Goal: Communication & Community: Answer question/provide support

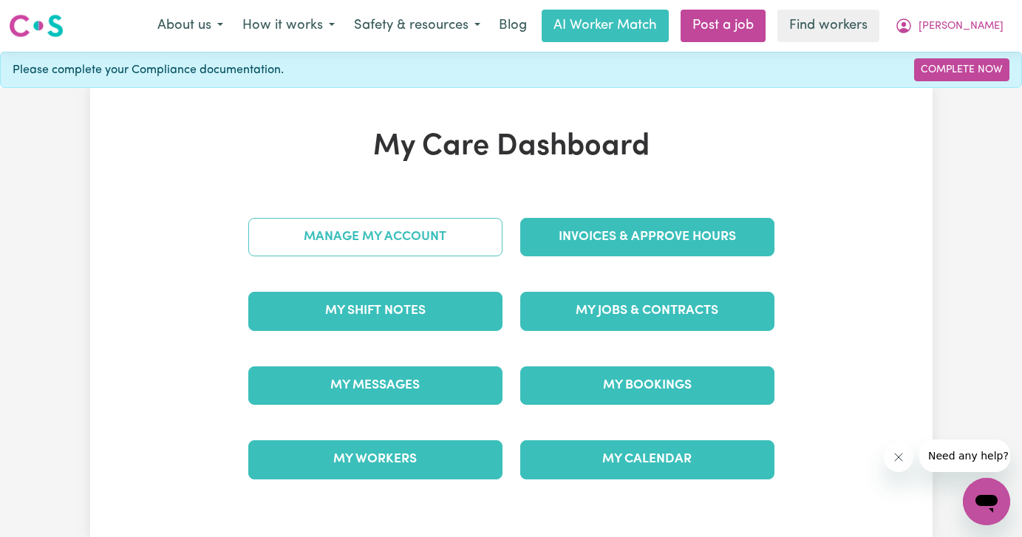
click at [357, 233] on link "Manage My Account" at bounding box center [375, 237] width 254 height 38
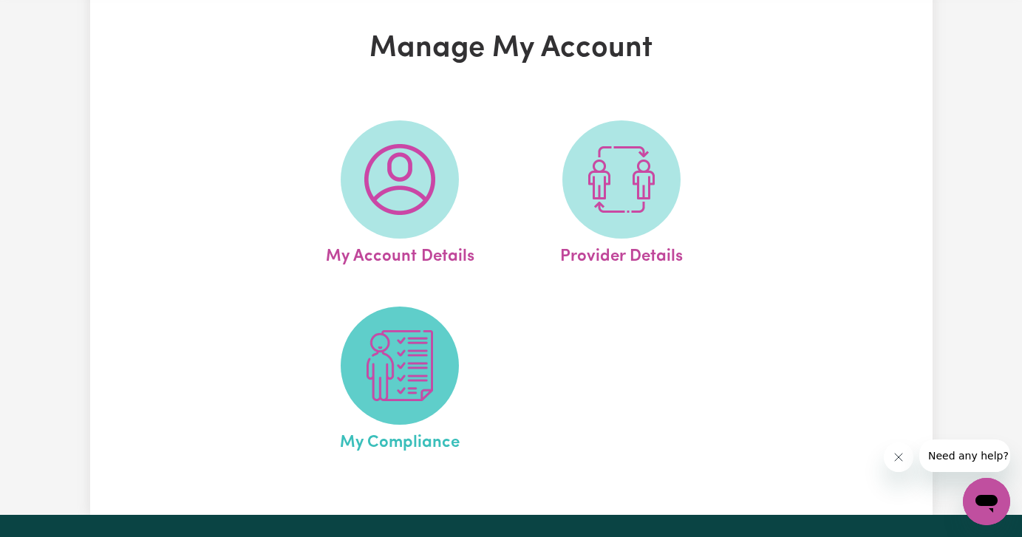
scroll to position [89, 0]
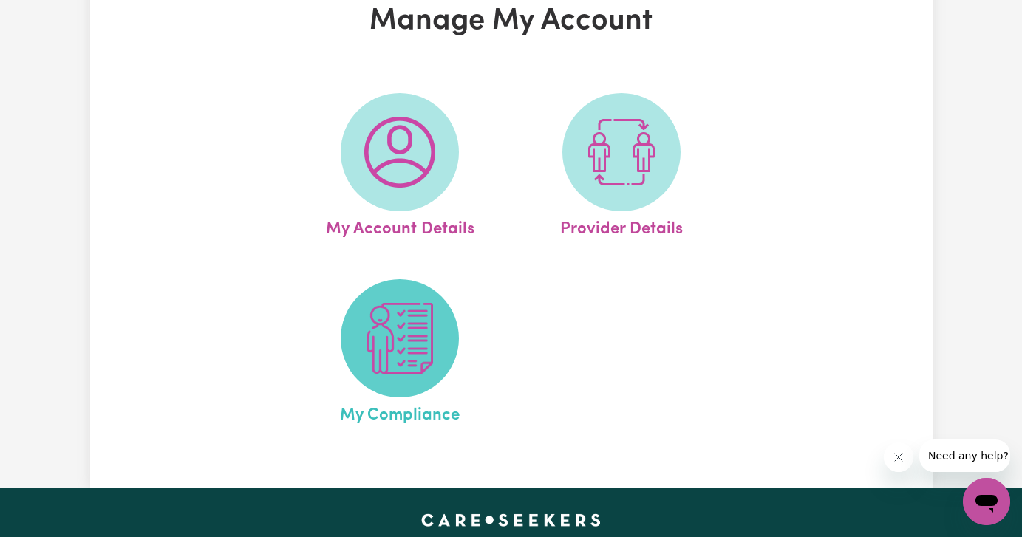
click at [417, 336] on img at bounding box center [399, 338] width 71 height 71
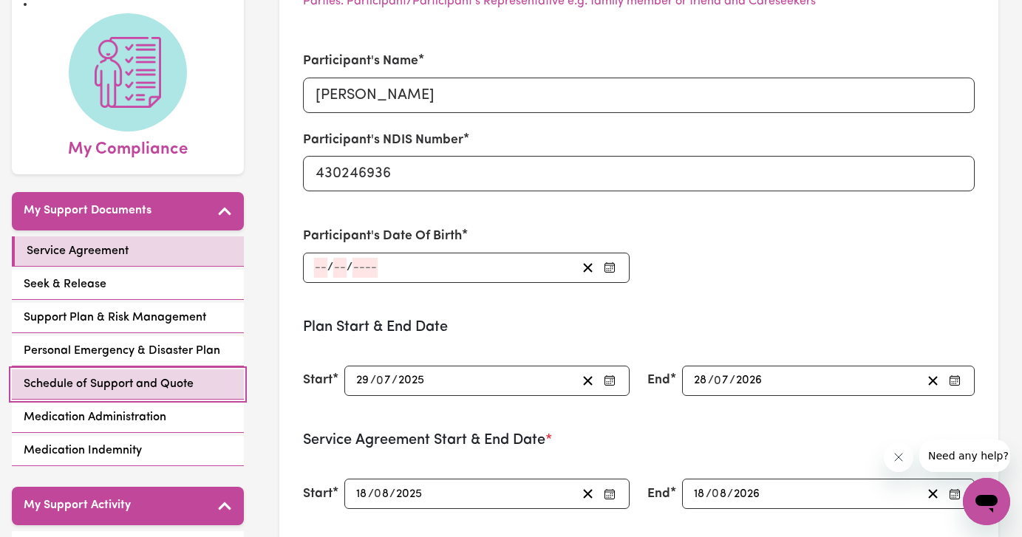
click at [118, 381] on span "Schedule of Support and Quote" at bounding box center [109, 384] width 170 height 18
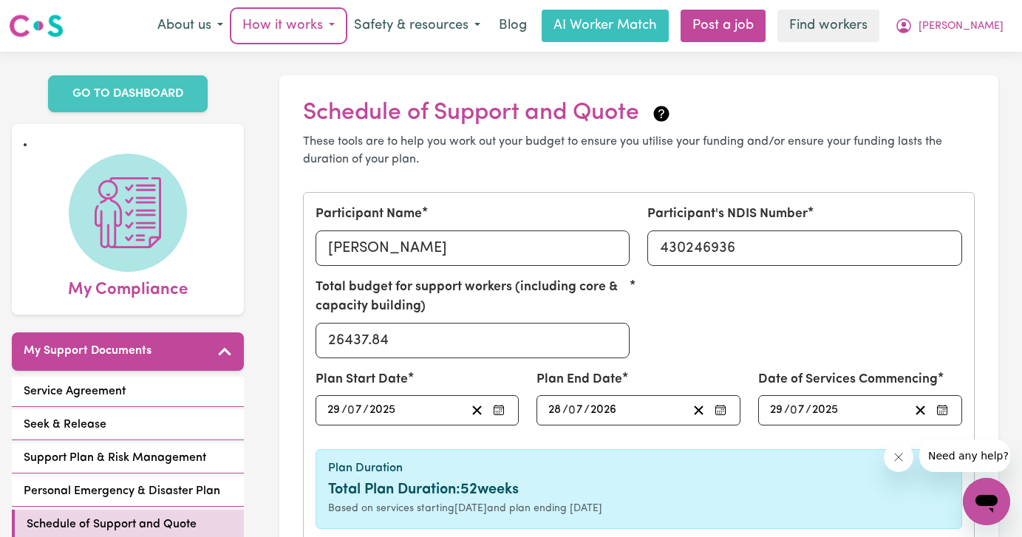
click at [329, 30] on button "How it works" at bounding box center [289, 25] width 112 height 31
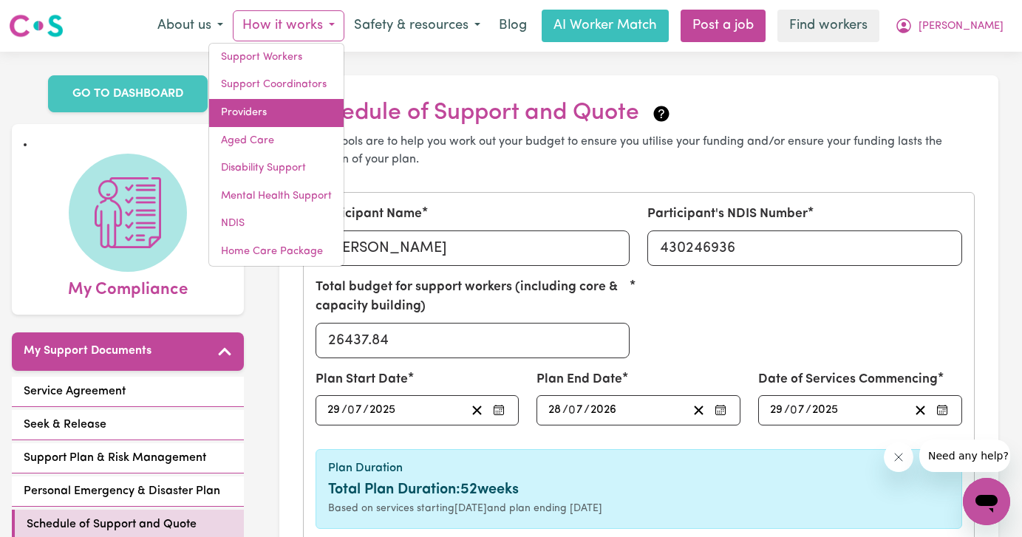
click at [341, 120] on link "Providers" at bounding box center [276, 113] width 135 height 28
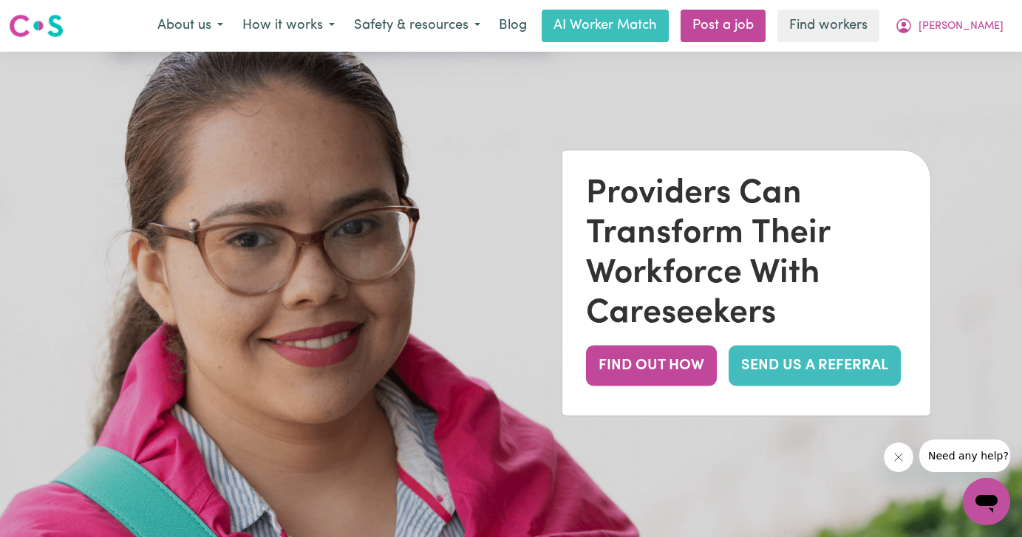
click at [851, 377] on link "SEND US A REFERRAL" at bounding box center [815, 365] width 172 height 41
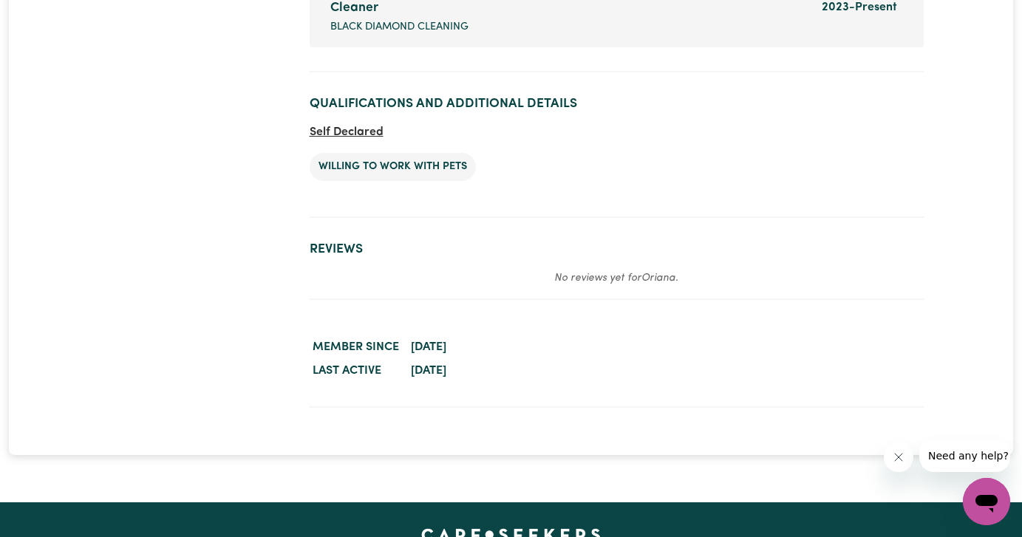
scroll to position [2410, 0]
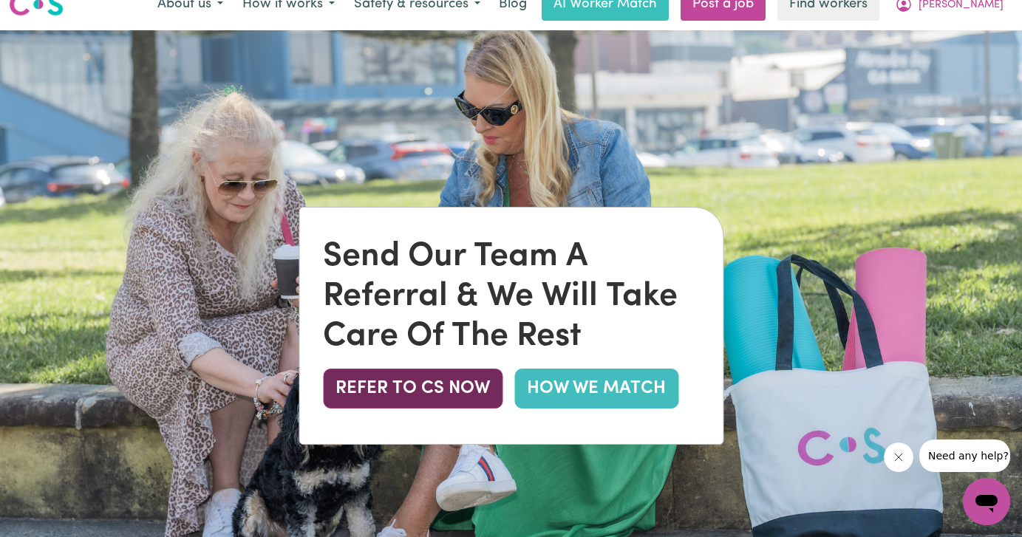
click at [435, 390] on button "REFER TO CS NOW" at bounding box center [413, 389] width 180 height 40
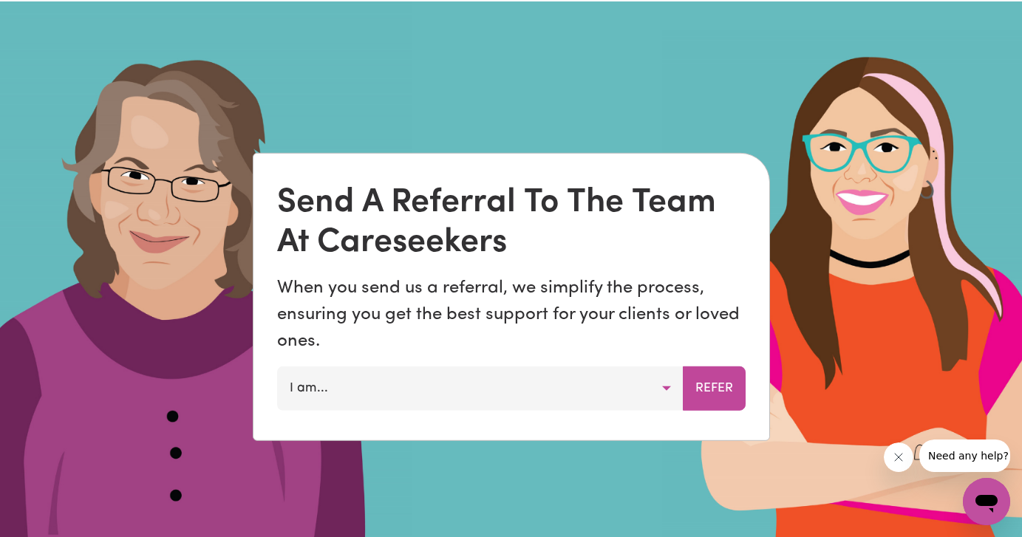
scroll to position [908, 0]
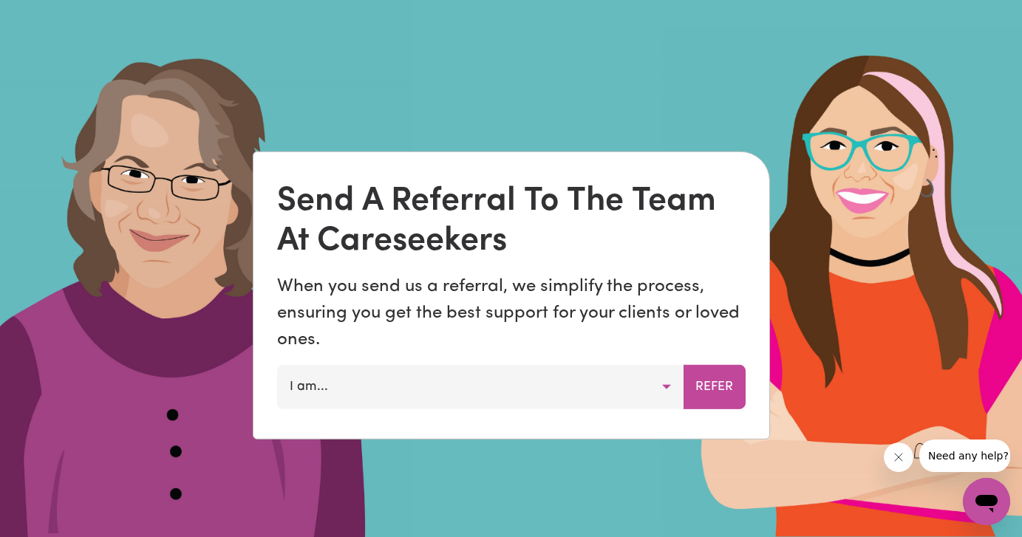
click at [446, 392] on button "I am..." at bounding box center [480, 387] width 407 height 44
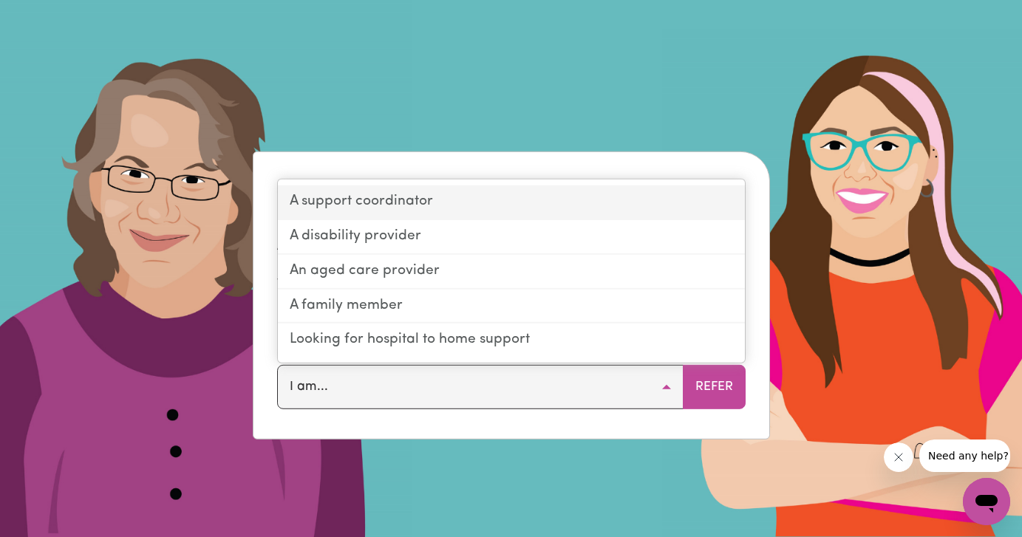
click at [430, 211] on link "A support coordinator" at bounding box center [511, 203] width 467 height 35
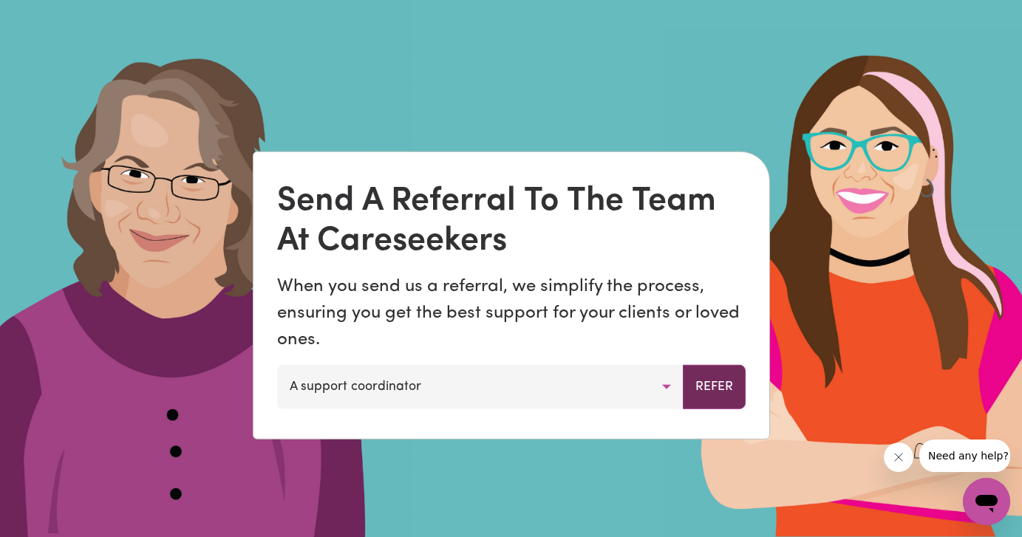
click at [718, 384] on button "Refer" at bounding box center [714, 387] width 63 height 44
